Goal: Contribute content: Add original content to the website for others to see

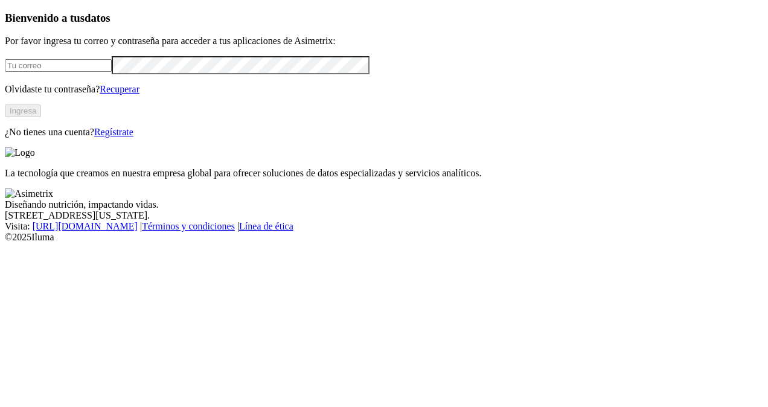
type input "[PERSON_NAME][EMAIL_ADDRESS][PERSON_NAME][DOMAIN_NAME]"
click at [41, 117] on button "Ingresa" at bounding box center [23, 110] width 36 height 13
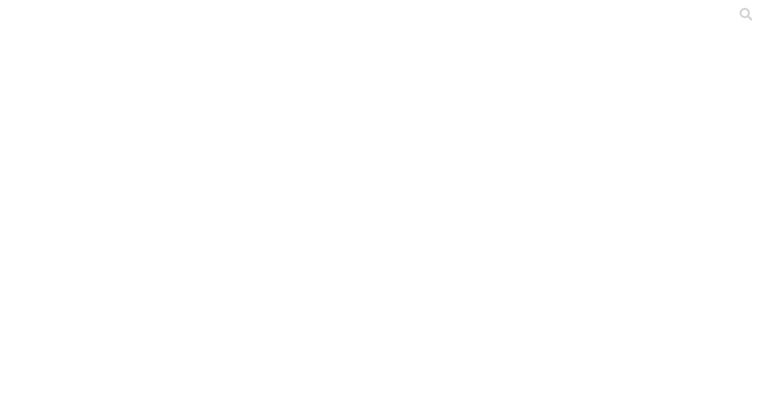
type input "actualizacion ceba a [PERSON_NAME] 2025"
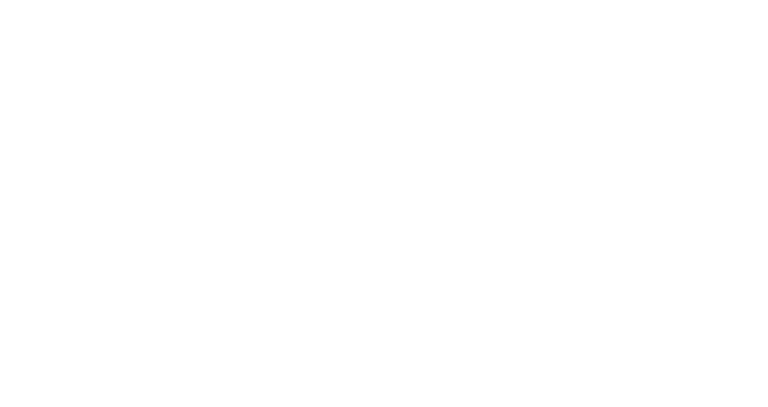
click at [146, 150] on div at bounding box center [389, 203] width 768 height 407
